Goal: Information Seeking & Learning: Learn about a topic

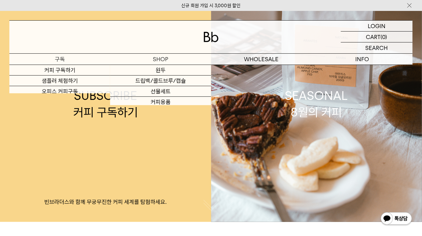
click at [65, 57] on p "구독" at bounding box center [59, 59] width 101 height 11
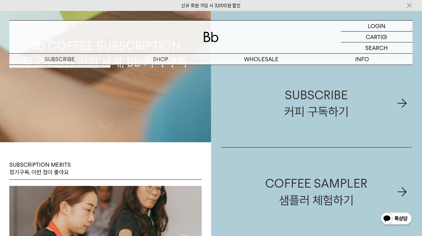
scroll to position [150, 0]
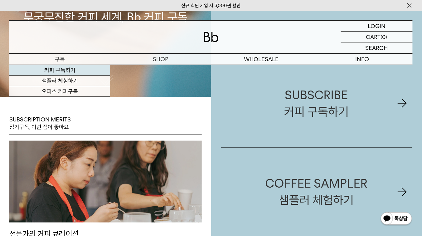
click at [57, 70] on link "커피 구독하기" at bounding box center [59, 70] width 101 height 11
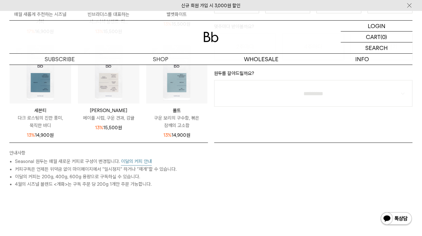
scroll to position [200, 0]
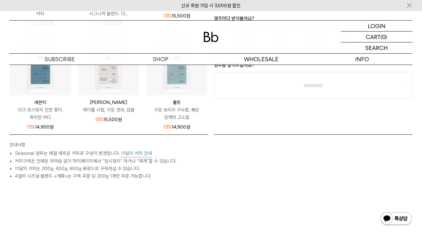
click at [137, 154] on button "이달의 커피 안내" at bounding box center [136, 154] width 31 height 8
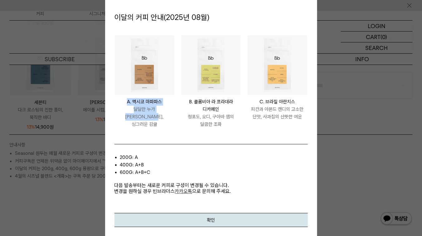
drag, startPoint x: 128, startPoint y: 101, endPoint x: 162, endPoint y: 117, distance: 37.6
click at [162, 117] on div "MEXICO MAFAFAS A. 멕시코 마파파스 달달한 누가 캔디, 싱그러운 감귤" at bounding box center [145, 113] width 60 height 30
click at [162, 117] on p "달달한 누가 캔디, 싱그러운 감귤" at bounding box center [145, 116] width 60 height 22
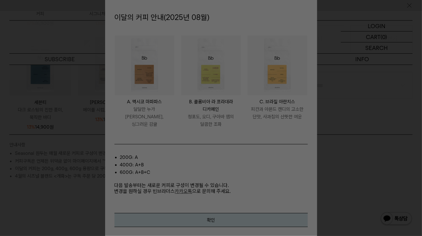
click at [48, 164] on div at bounding box center [211, 118] width 422 height 236
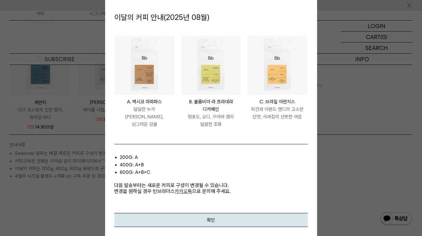
click at [0, 161] on div at bounding box center [211, 118] width 422 height 236
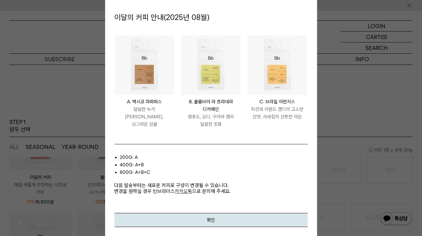
scroll to position [0, 0]
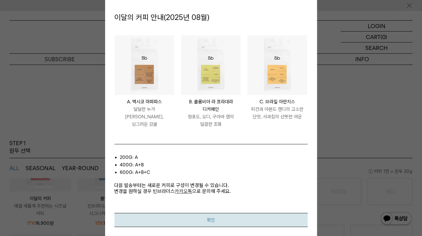
click at [210, 215] on button "확인" at bounding box center [211, 220] width 193 height 14
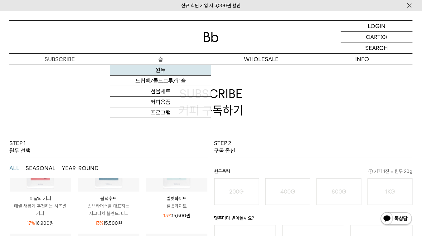
click at [154, 68] on link "원두" at bounding box center [160, 70] width 101 height 11
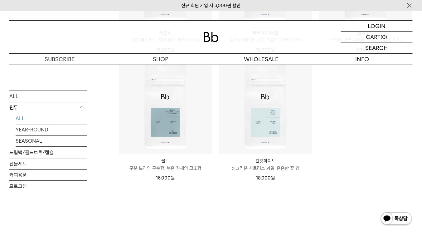
scroll to position [499, 0]
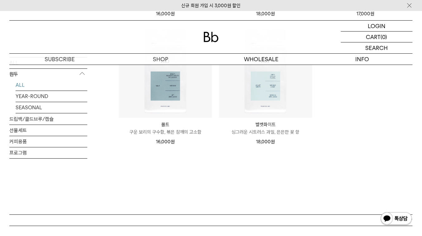
click at [271, 133] on p "싱그러운 시트러스 과일, 은은한 꽃 향" at bounding box center [265, 131] width 93 height 7
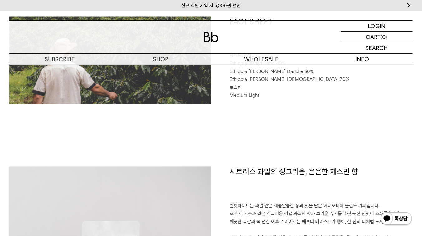
scroll to position [300, 0]
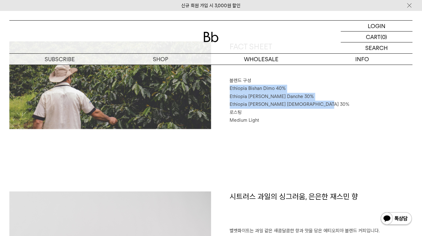
drag, startPoint x: 229, startPoint y: 89, endPoint x: 330, endPoint y: 103, distance: 102.0
click at [330, 103] on div "FACT SHEET 블렌드 구성 Ethiopia Bishan Dimo 40% Ethiopia Habtamu Yirgacheffe Danche …" at bounding box center [312, 86] width 202 height 88
click at [330, 103] on p "Ethiopia [PERSON_NAME] [DEMOGRAPHIC_DATA] 30%" at bounding box center [321, 105] width 183 height 8
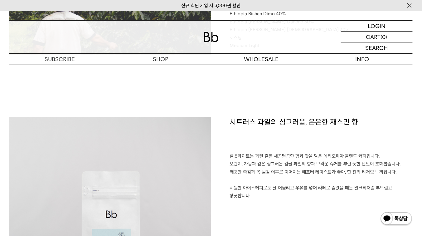
scroll to position [399, 0]
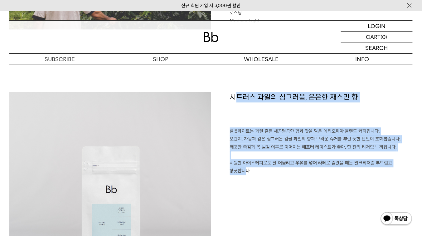
drag, startPoint x: 233, startPoint y: 99, endPoint x: 401, endPoint y: 167, distance: 181.4
click at [401, 167] on div "시트러스 과일의 싱그러움, 은은한 재스민 향 벨벳화이트는 과일 같은 새콤달콤한 향과 맛을 담은 에티오피아 블렌드 커피입니다. 오렌지, 자몽과 …" at bounding box center [312, 193] width 202 height 202
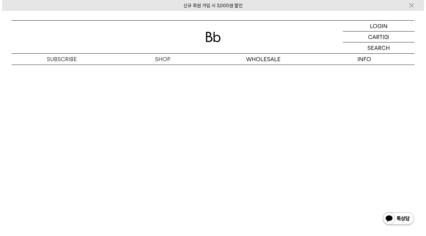
scroll to position [1256, 0]
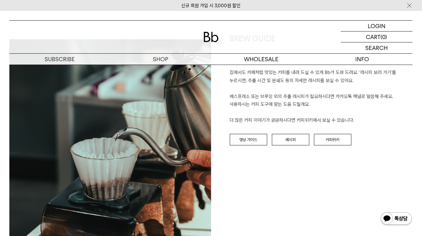
scroll to position [699, 0]
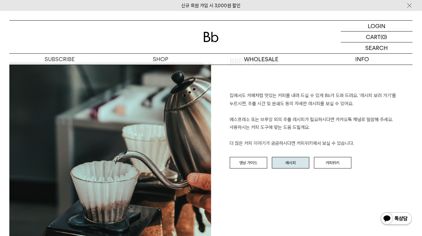
click at [294, 160] on link "레시피" at bounding box center [290, 163] width 37 height 12
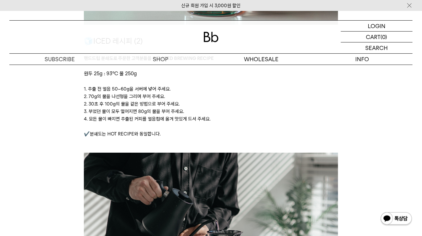
scroll to position [1173, 0]
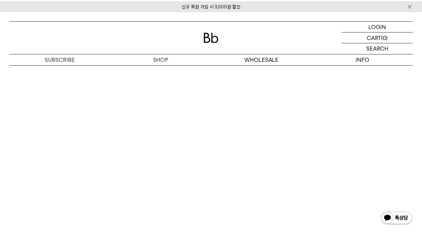
scroll to position [1298, 0]
